Goal: Book appointment/travel/reservation

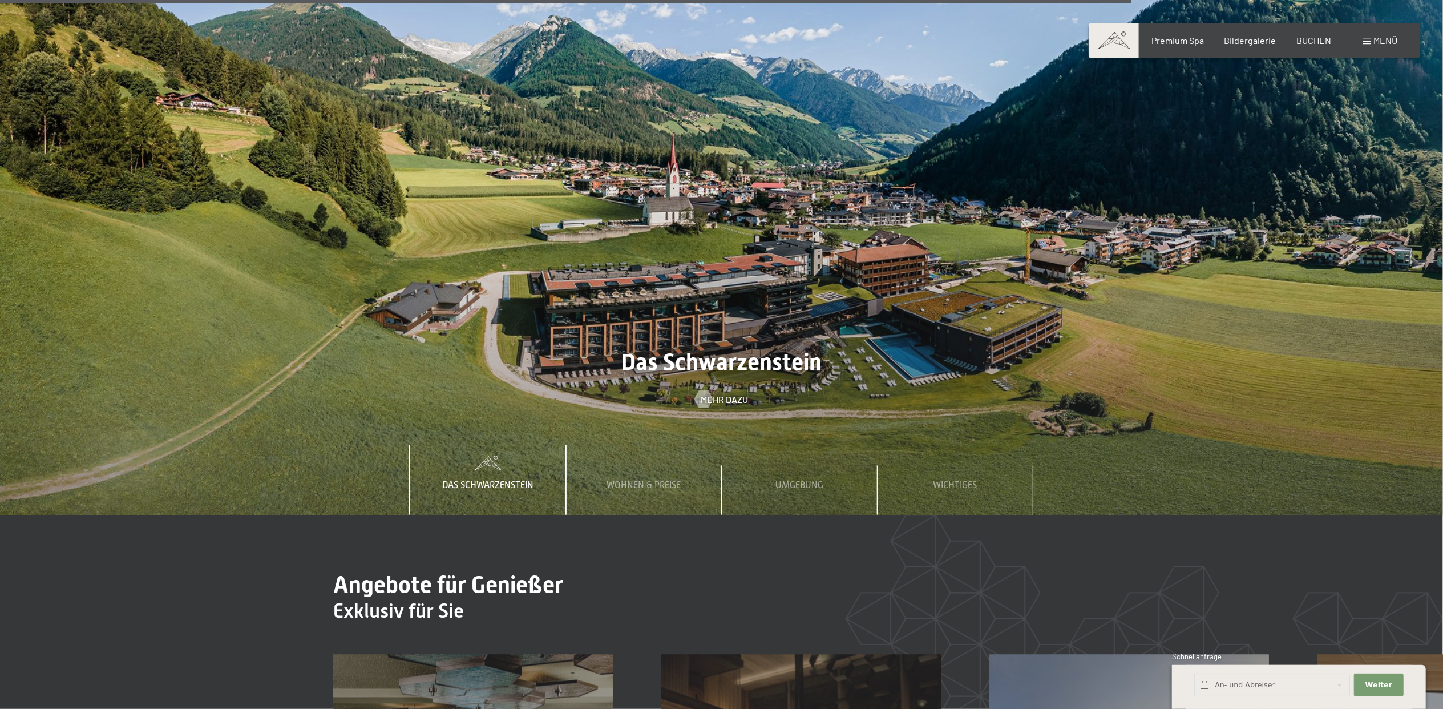
scroll to position [5935, 0]
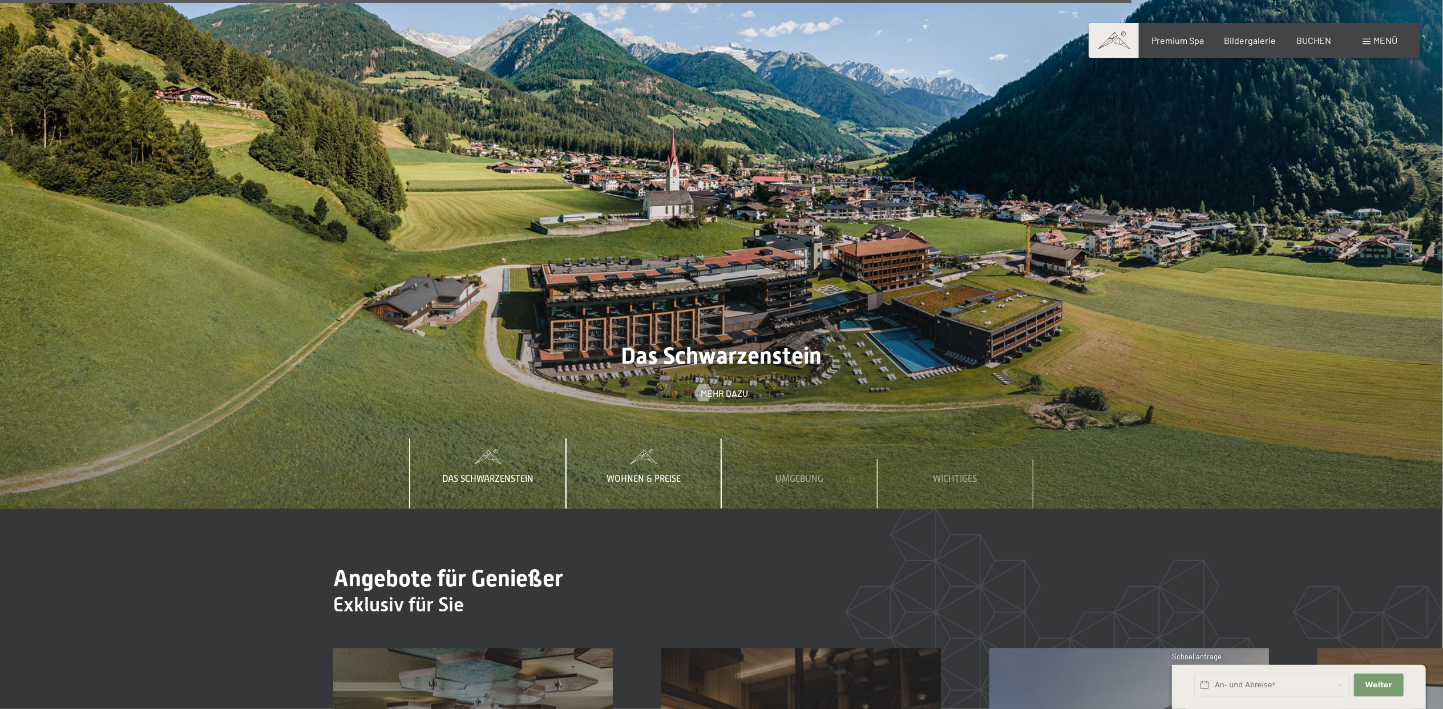
click at [640, 438] on div "Wohnen & Preise" at bounding box center [643, 473] width 91 height 70
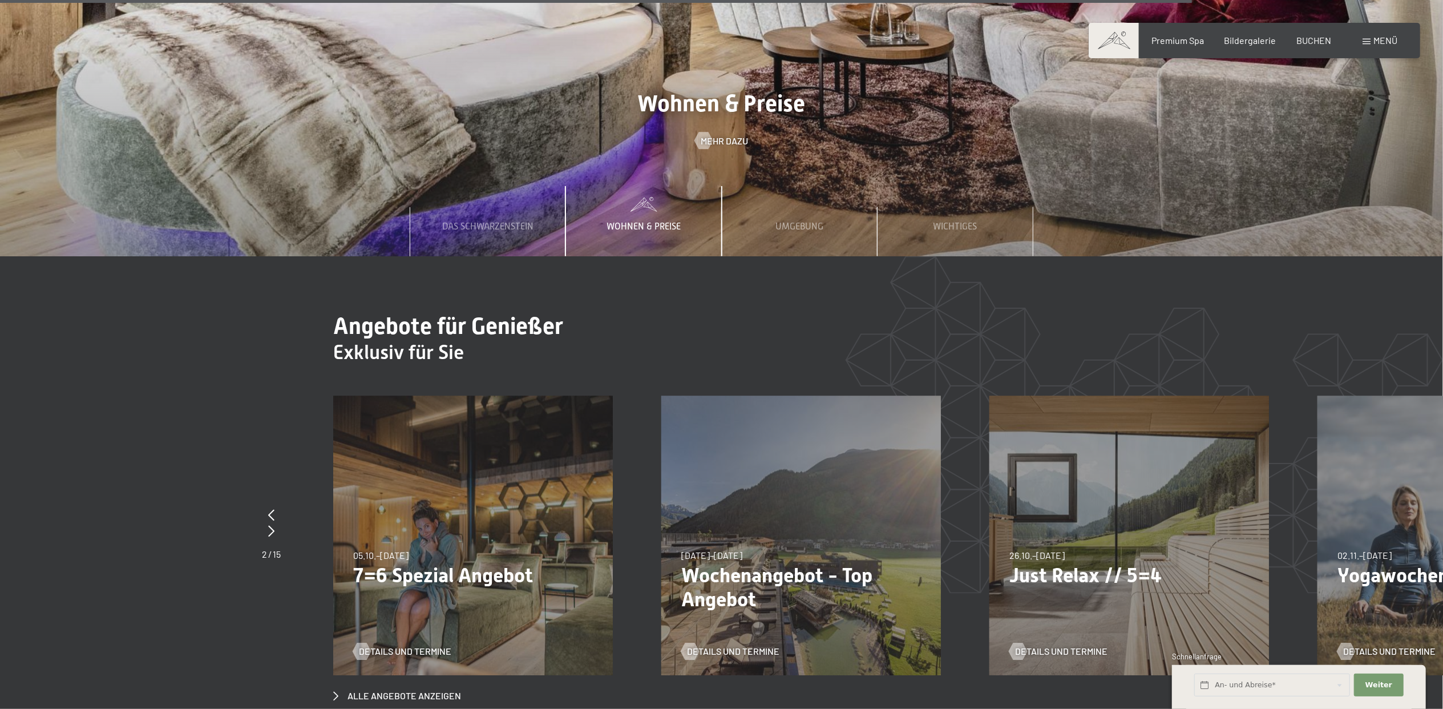
scroll to position [6391, 0]
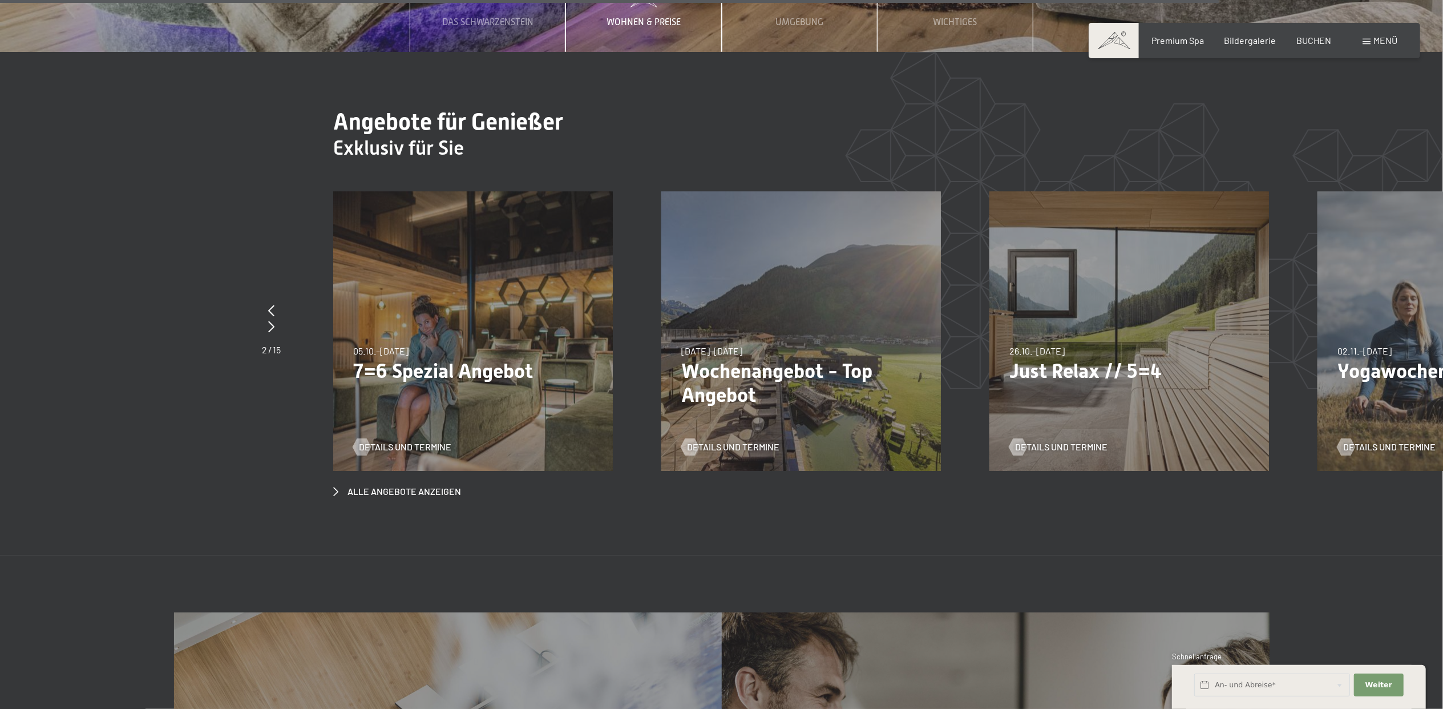
click at [748, 360] on p "Wochenangebot - Top Angebot" at bounding box center [801, 384] width 240 height 48
click at [714, 424] on div "Details und Termine" at bounding box center [796, 439] width 231 height 30
click at [706, 441] on span "Details und Termine" at bounding box center [744, 447] width 92 height 13
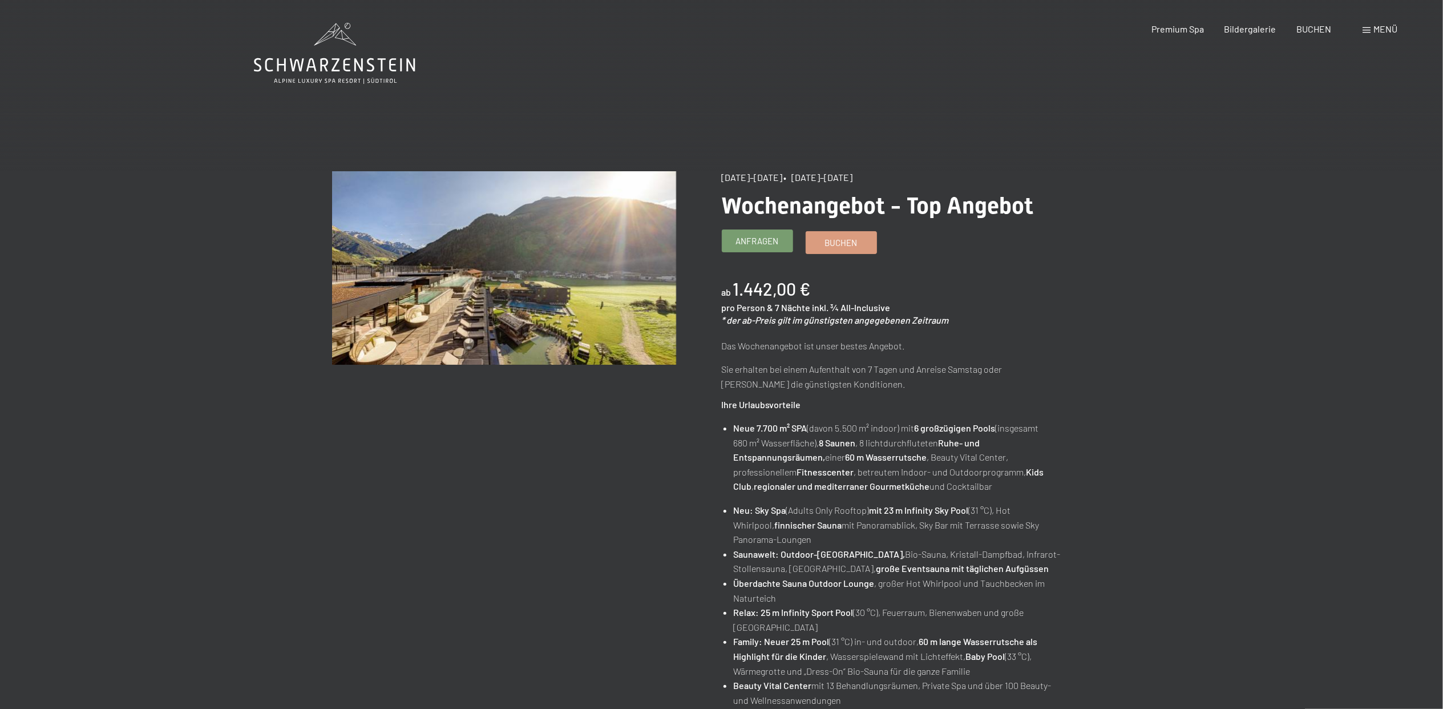
click at [756, 245] on span "Anfragen" at bounding box center [757, 241] width 43 height 12
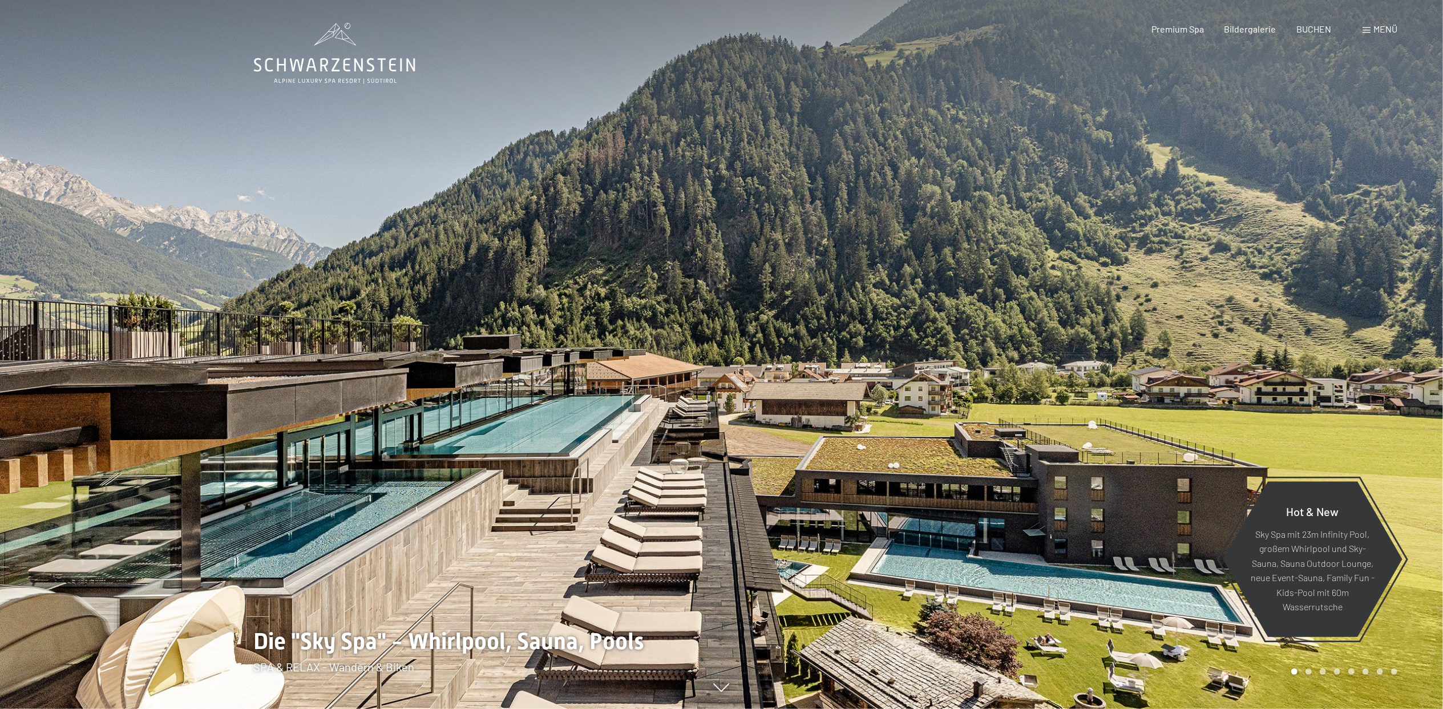
click at [1367, 23] on div "Menü" at bounding box center [1380, 29] width 35 height 13
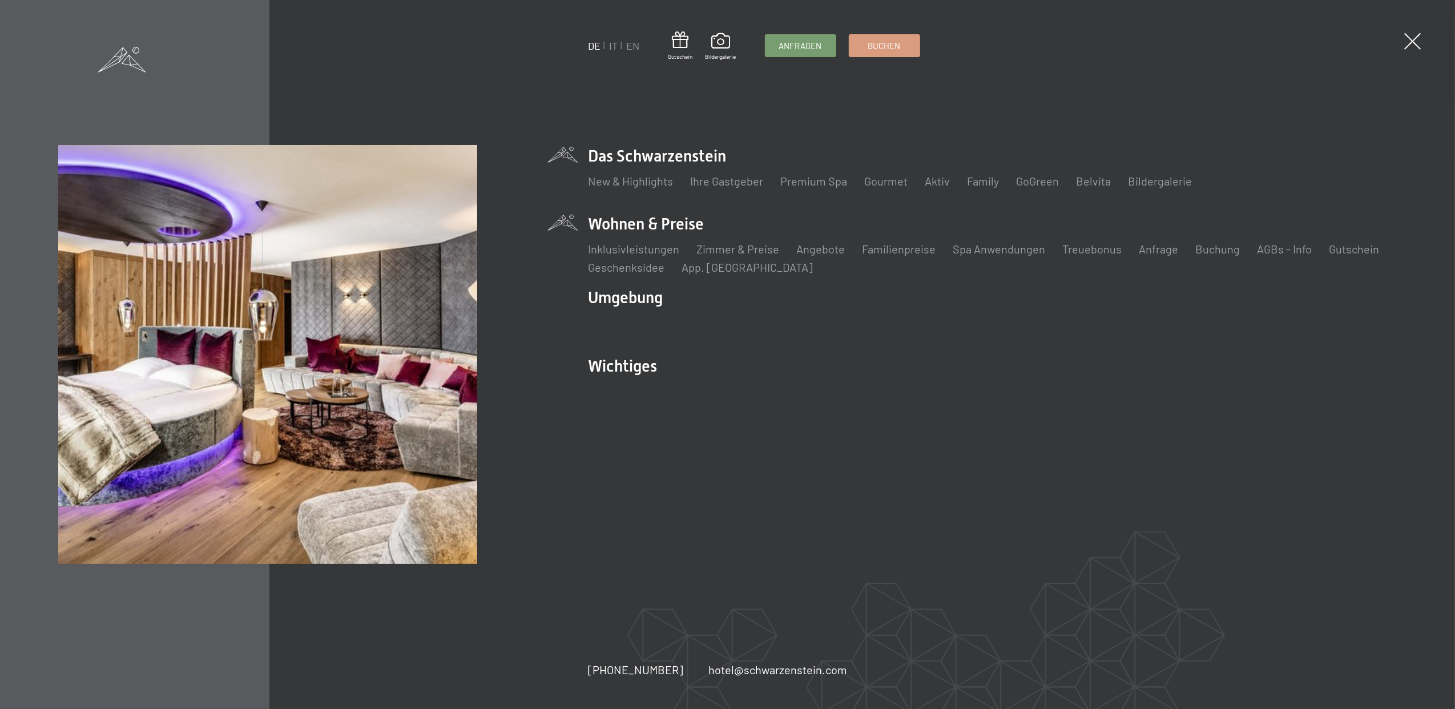
click at [631, 224] on li "Wohnen & Preise Inklusivleistungen Zimmer & Preise Liste Angebote Liste Familie…" at bounding box center [992, 244] width 808 height 62
drag, startPoint x: 631, startPoint y: 224, endPoint x: 740, endPoint y: 247, distance: 110.9
click at [740, 247] on link "Zimmer & Preise" at bounding box center [738, 249] width 83 height 14
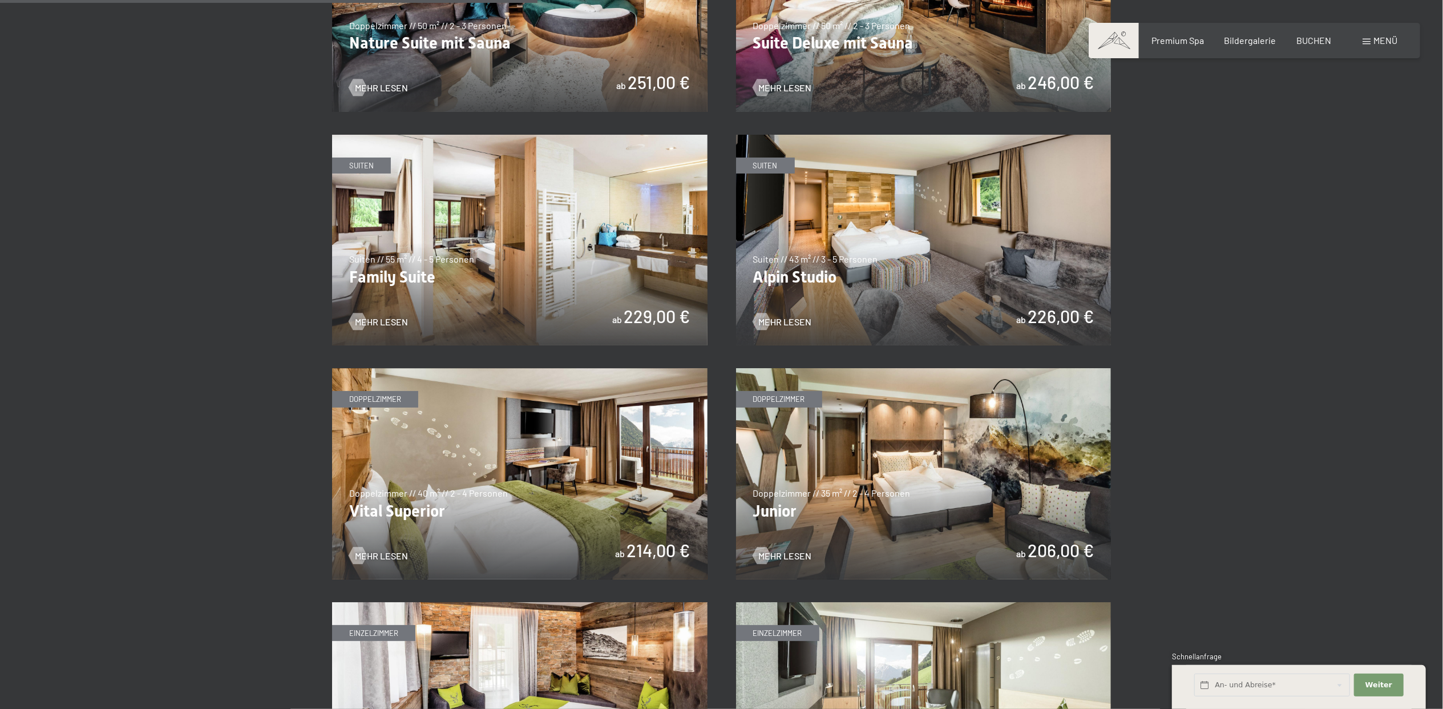
scroll to position [1370, 0]
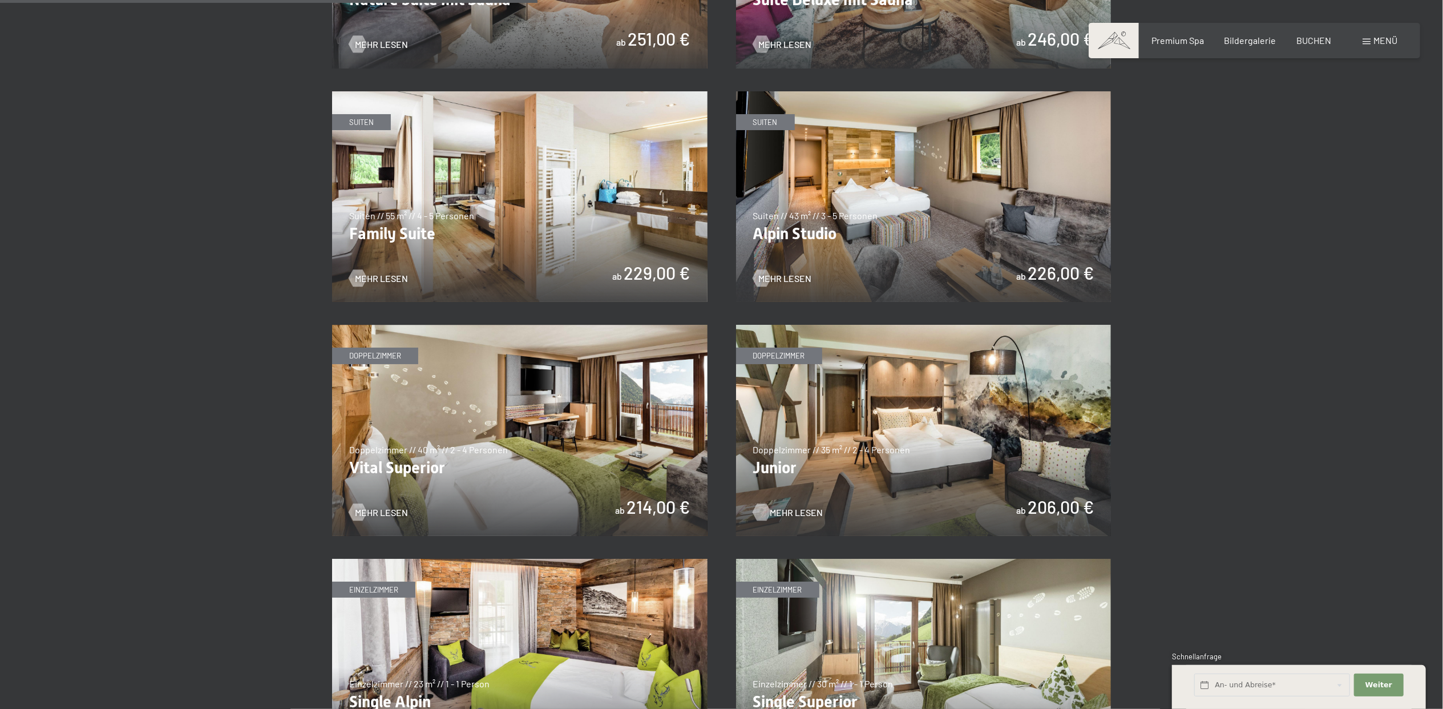
click at [781, 507] on span "Mehr Lesen" at bounding box center [796, 512] width 53 height 13
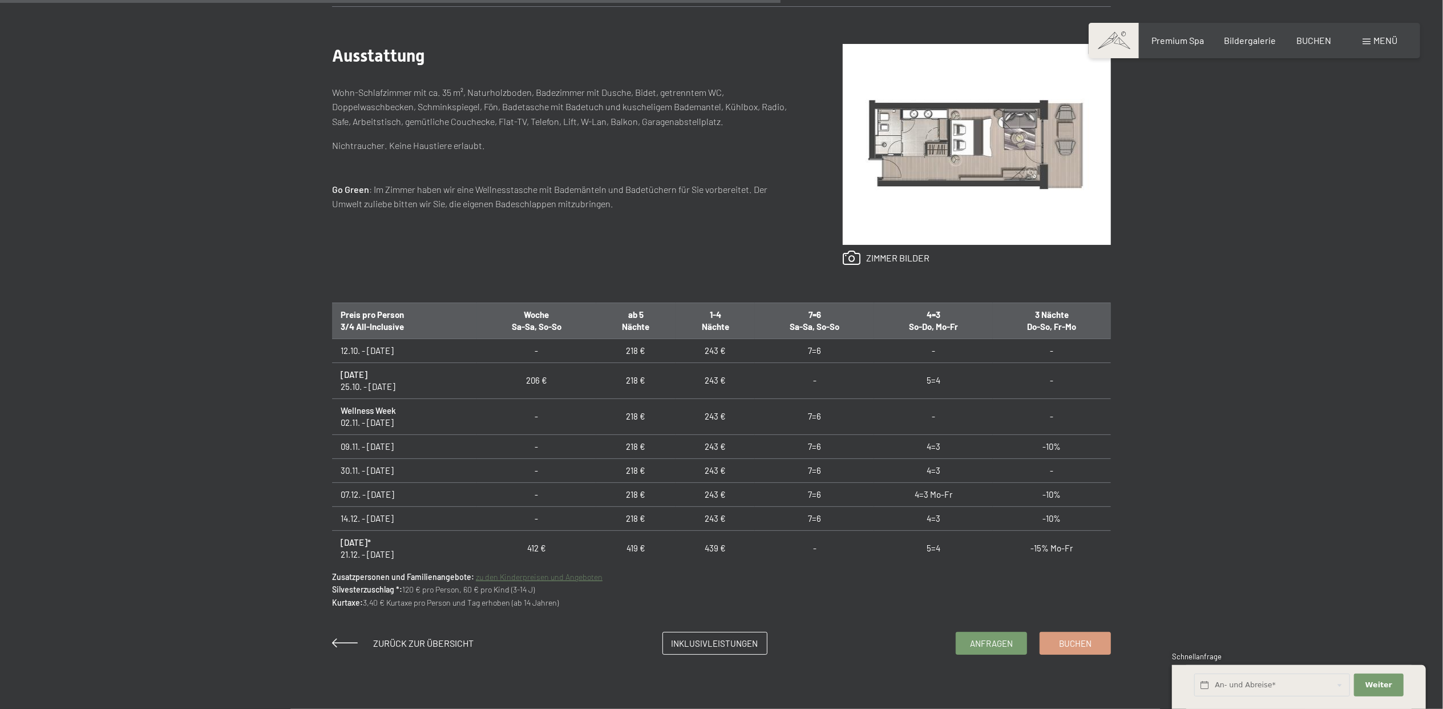
scroll to position [761, 0]
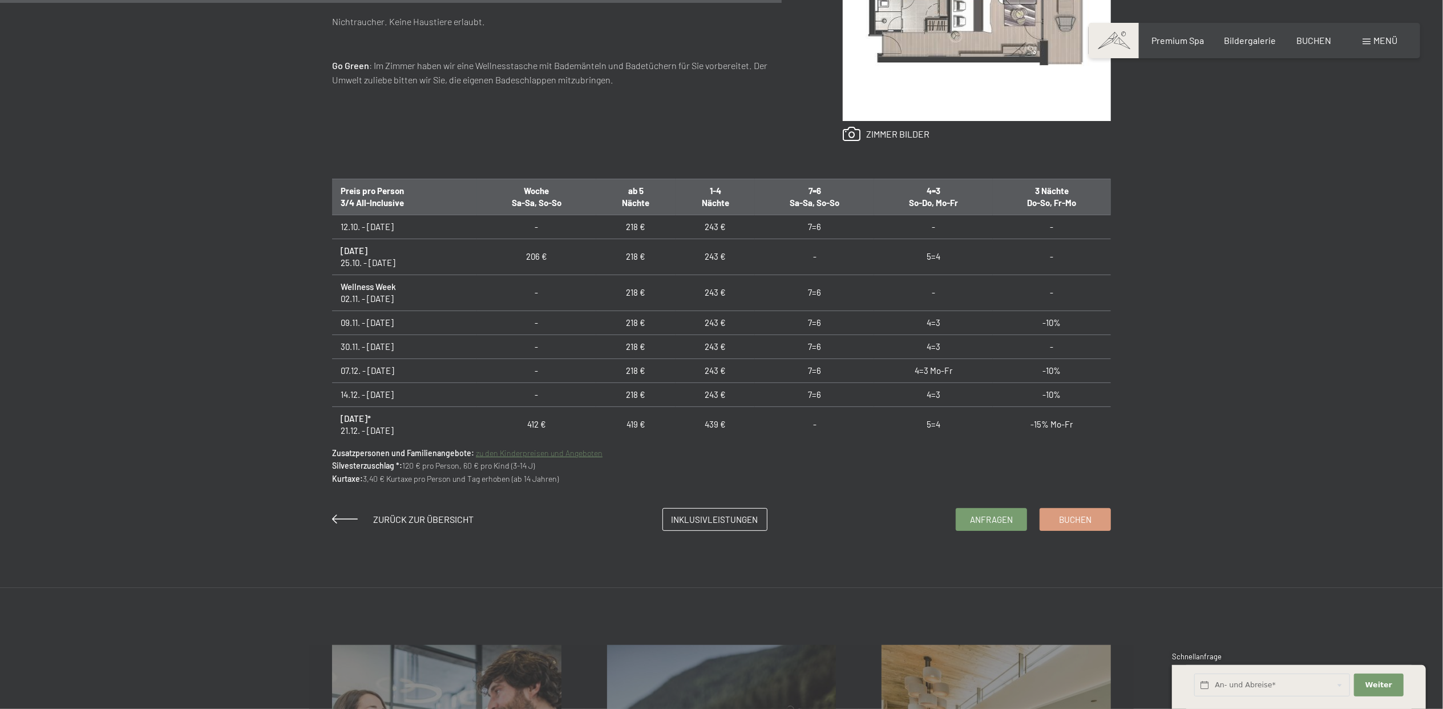
click at [806, 291] on td "7=6" at bounding box center [814, 292] width 119 height 36
click at [991, 517] on span "Anfragen" at bounding box center [991, 518] width 43 height 12
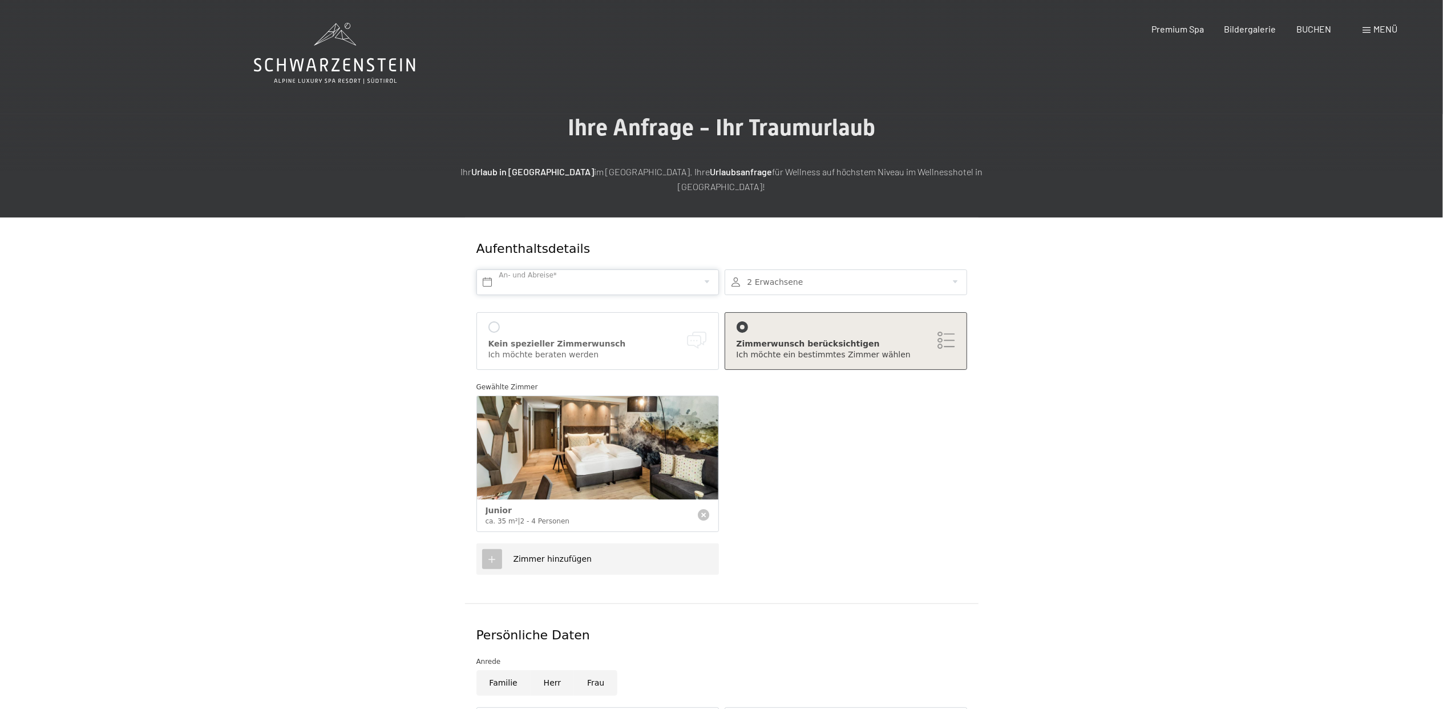
click at [486, 269] on input "text" at bounding box center [597, 282] width 243 height 26
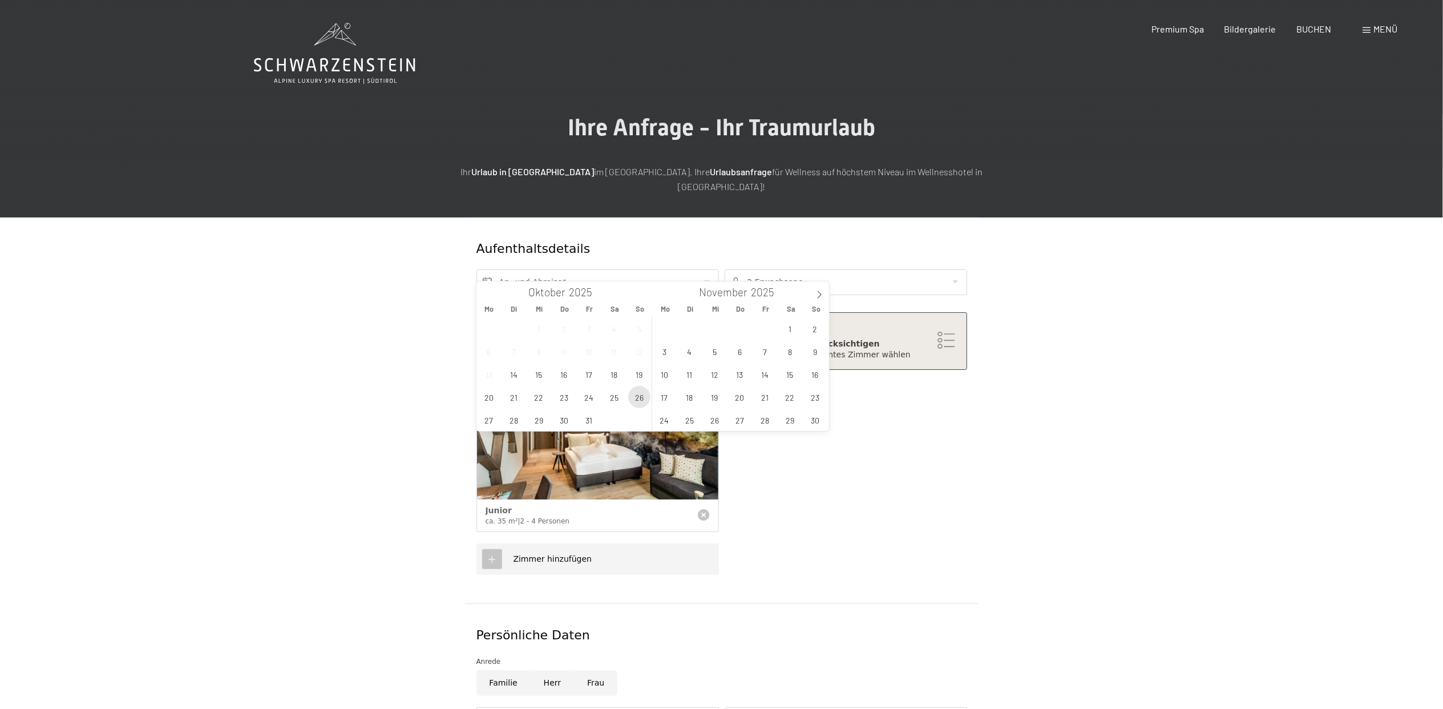
click at [633, 395] on span "26" at bounding box center [639, 397] width 22 height 22
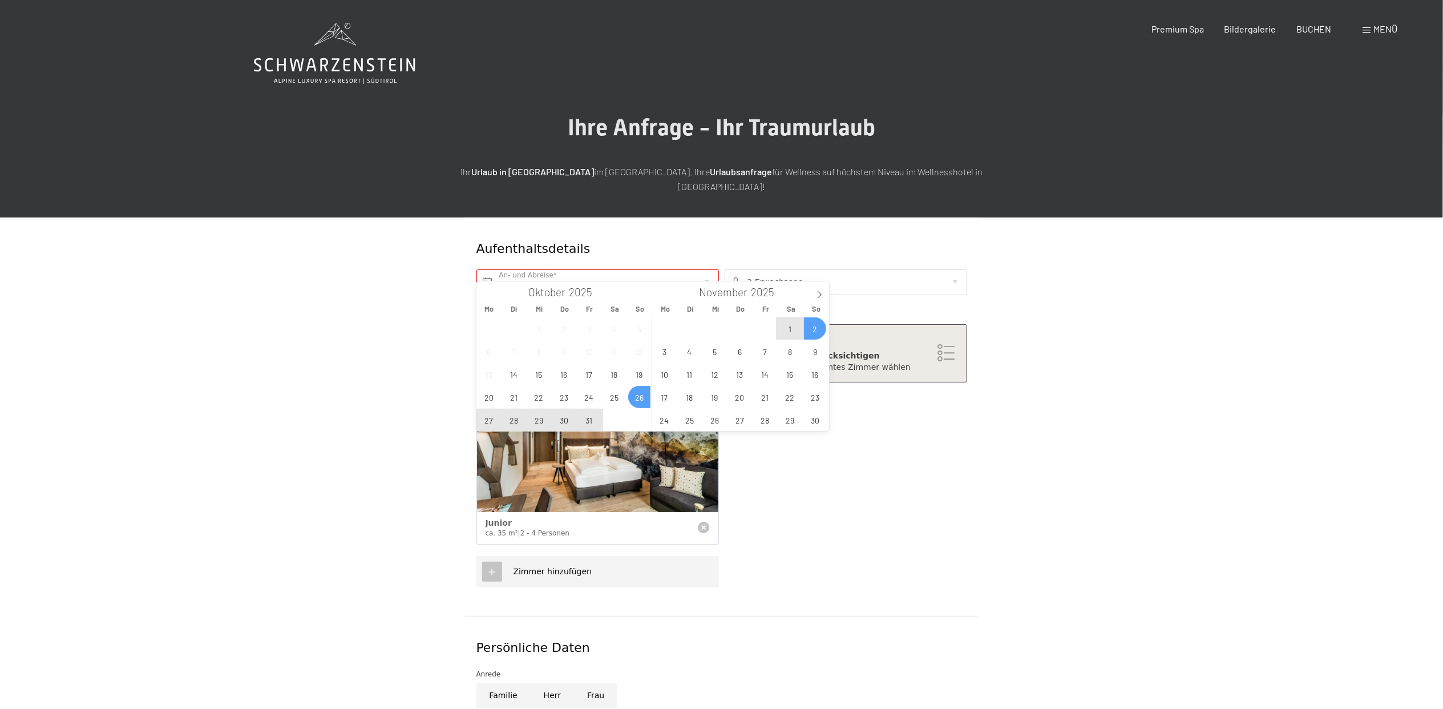
click at [818, 322] on span "2" at bounding box center [815, 328] width 22 height 22
type input "So. 26.10.2025 - So. 02.11.2025"
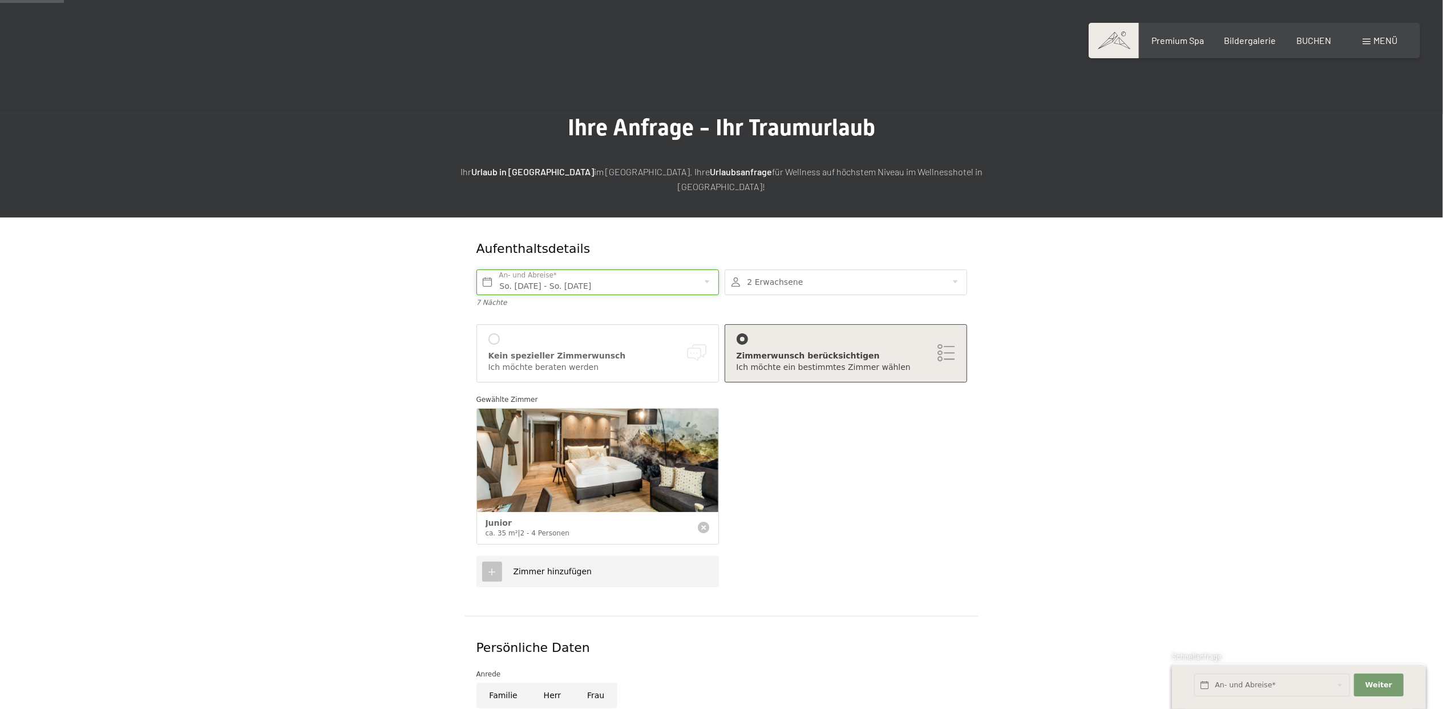
scroll to position [152, 0]
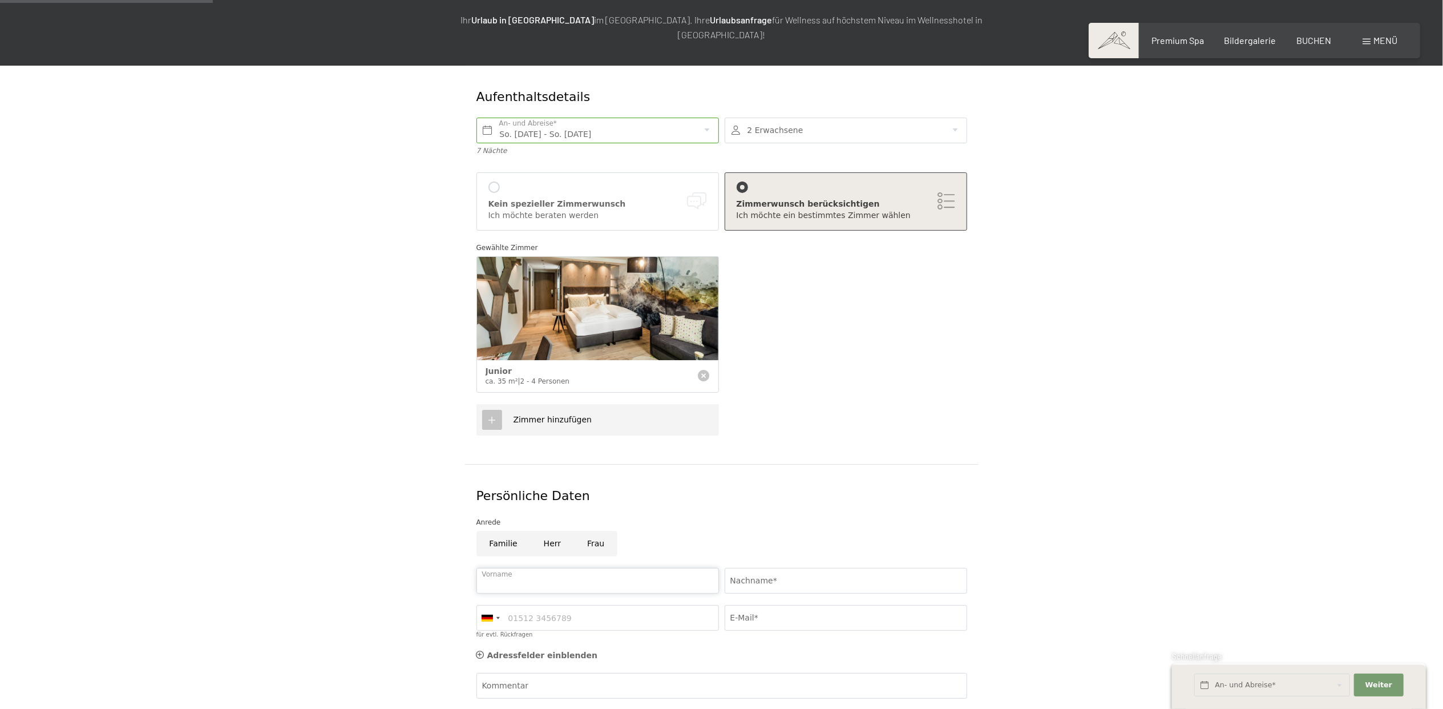
click at [512, 568] on input "Vorname" at bounding box center [597, 581] width 243 height 26
type input "Peter"
click at [751, 568] on input "Nachname*" at bounding box center [846, 581] width 243 height 26
type input "Bringold"
click at [769, 605] on input "E-Mail*" at bounding box center [846, 618] width 243 height 26
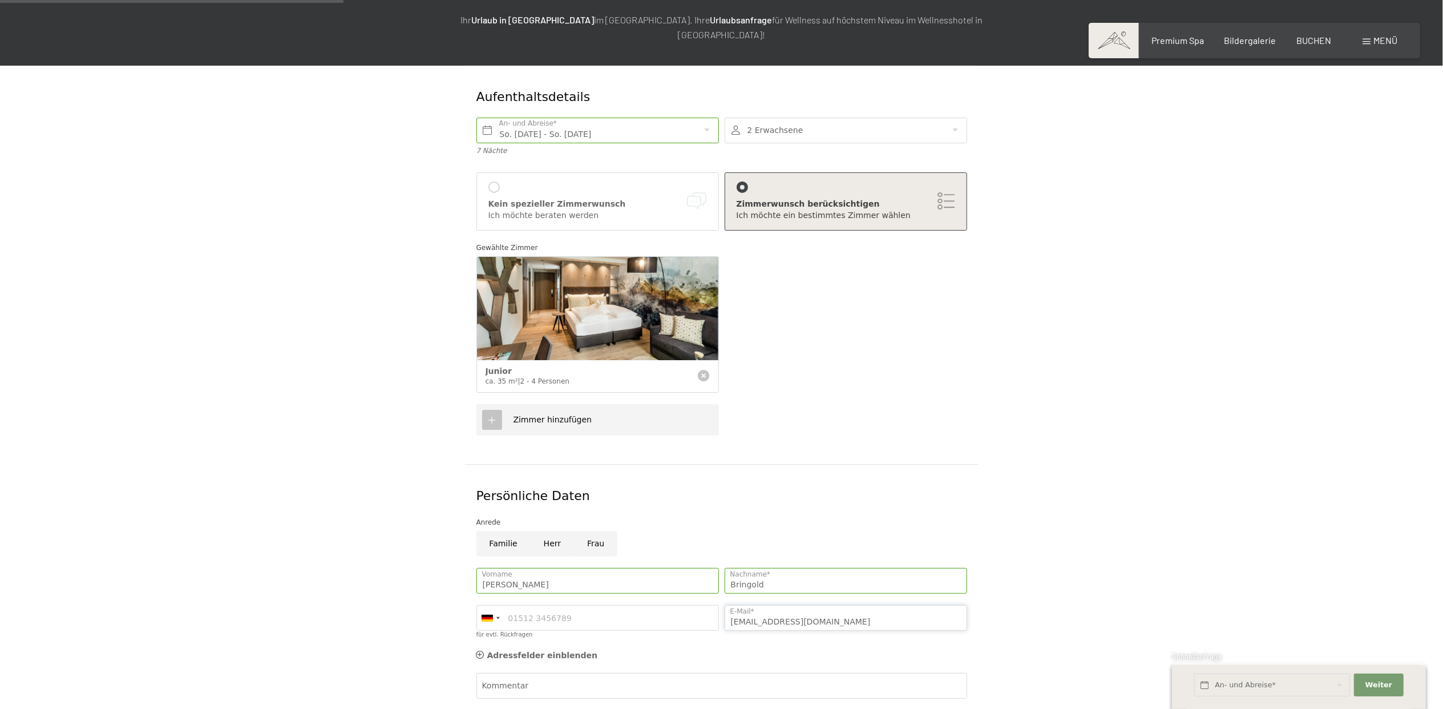
scroll to position [304, 0]
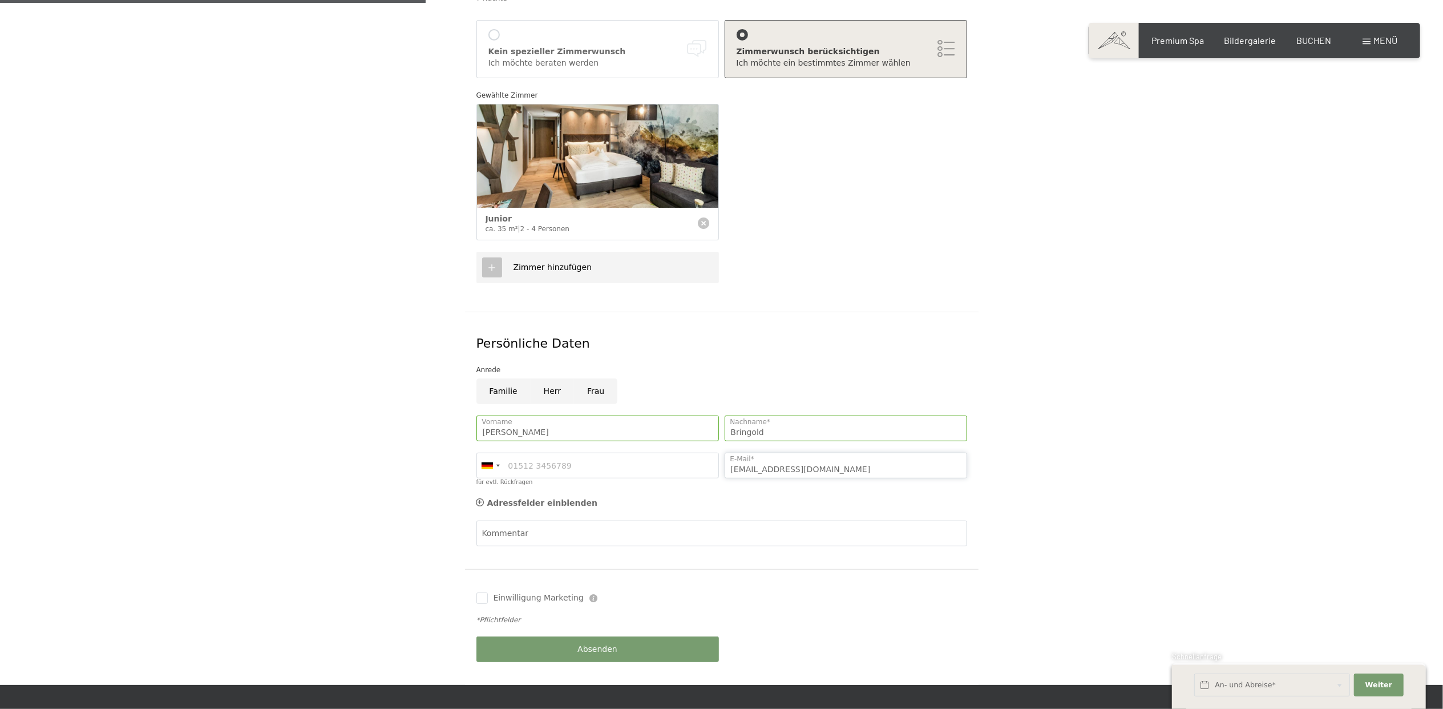
type input "pbringold@bluewin.ch"
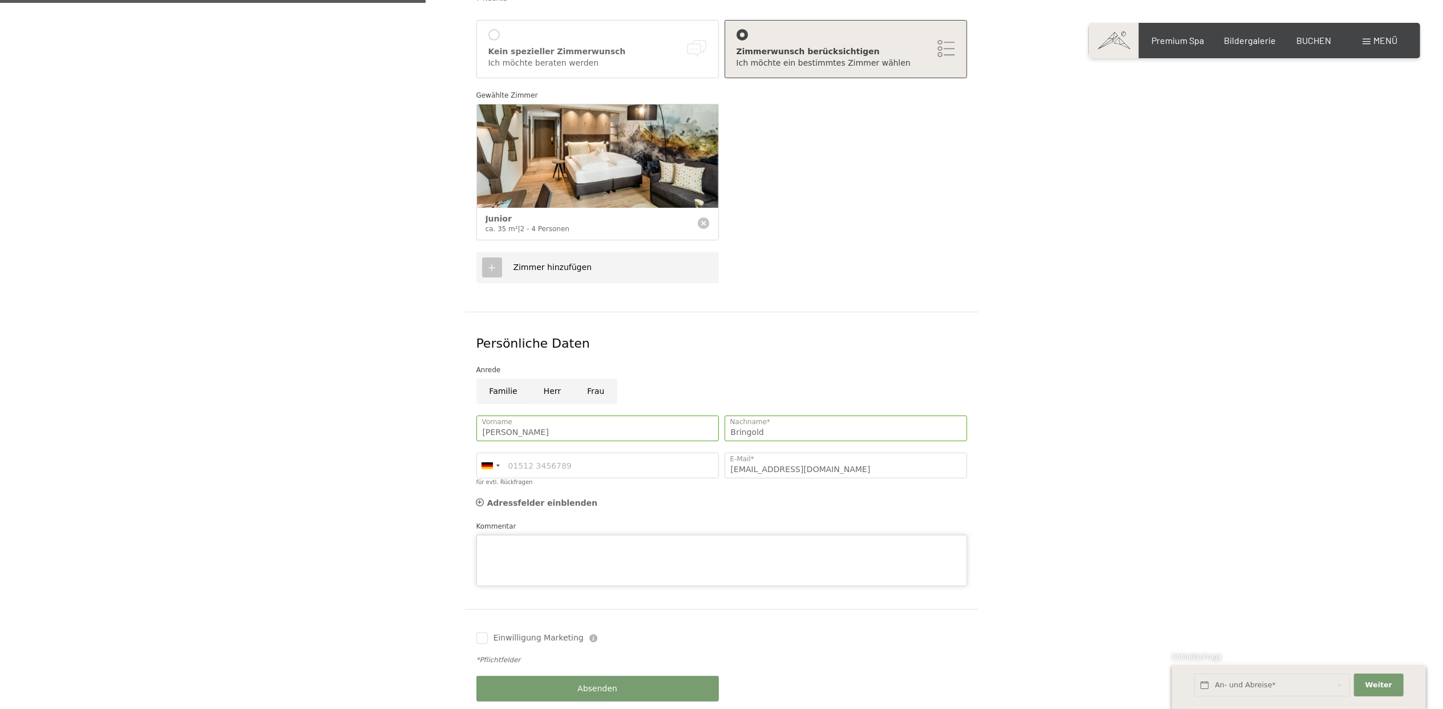
click at [501, 520] on div "Kommentar" at bounding box center [721, 553] width 491 height 66
type textarea "Adresse bekannt, da schon mehrmals Gast"
click at [564, 676] on button "Absenden" at bounding box center [597, 689] width 243 height 26
